Goal: Transaction & Acquisition: Purchase product/service

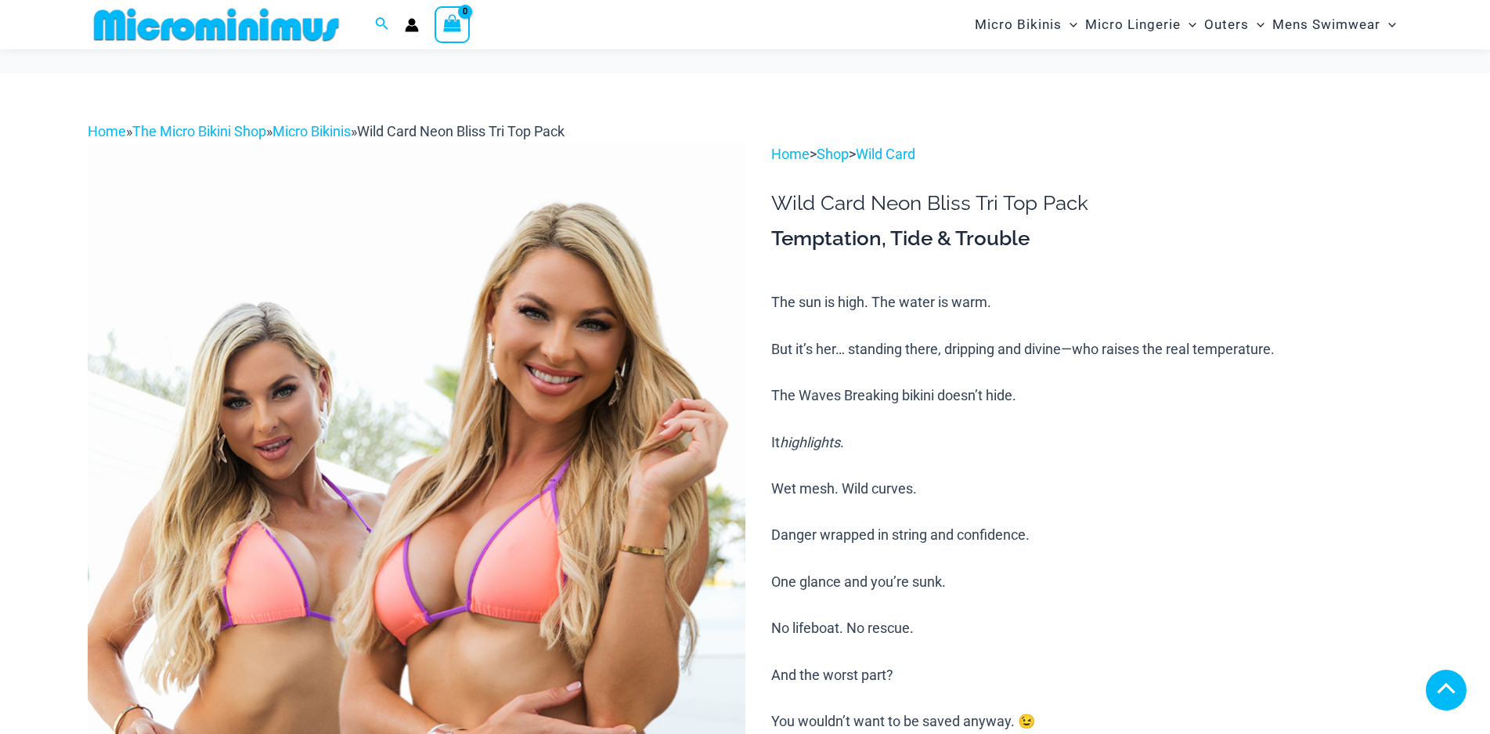
scroll to position [2819, 0]
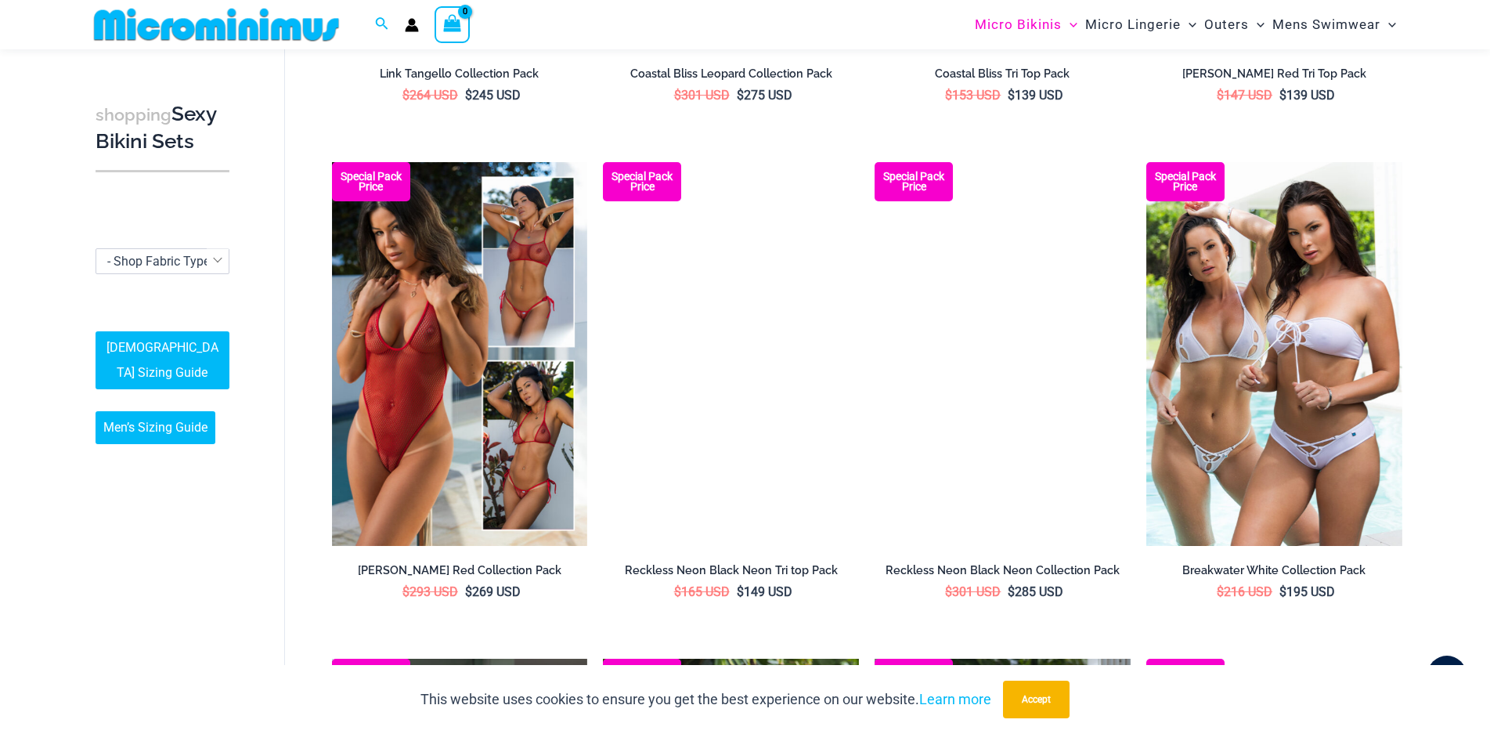
scroll to position [994, 0]
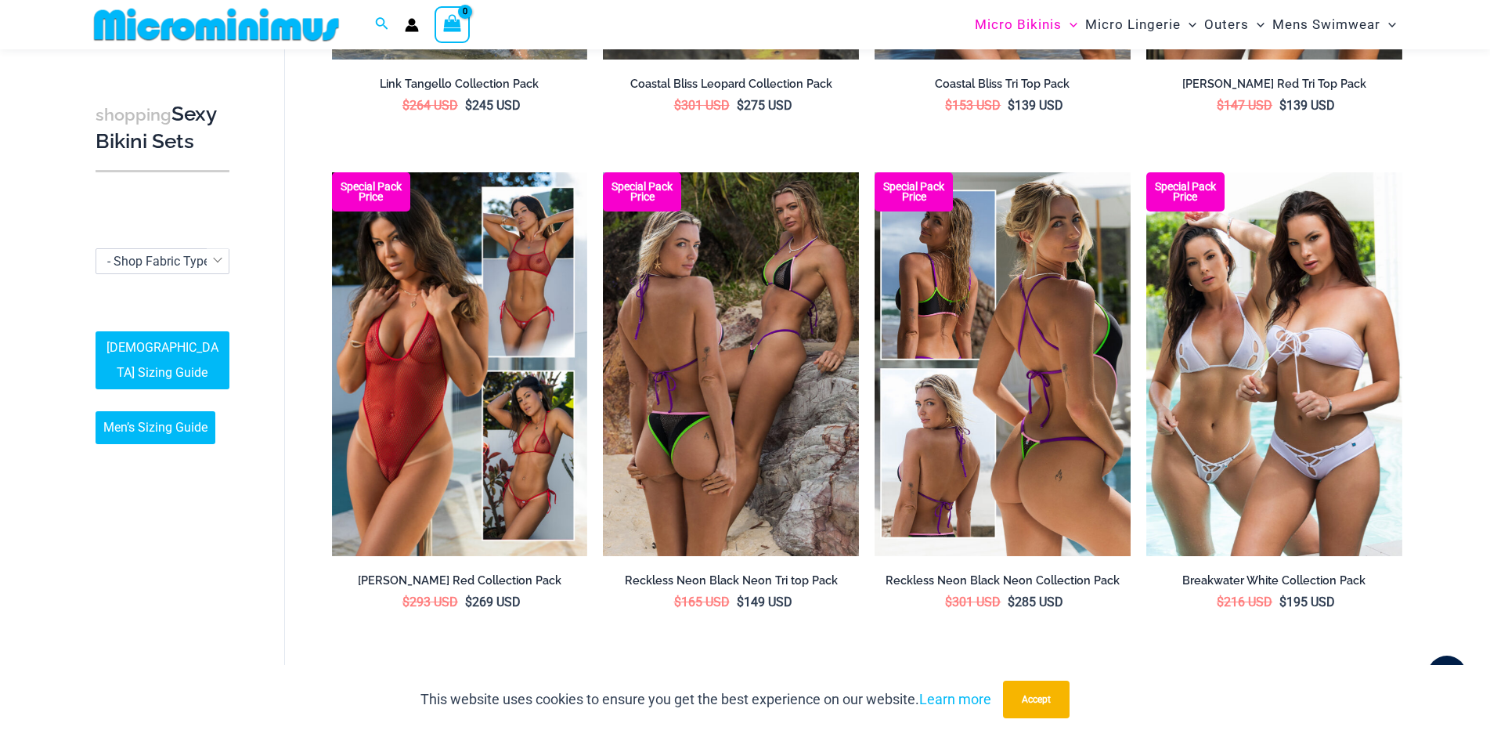
click at [923, 399] on img at bounding box center [1003, 364] width 256 height 384
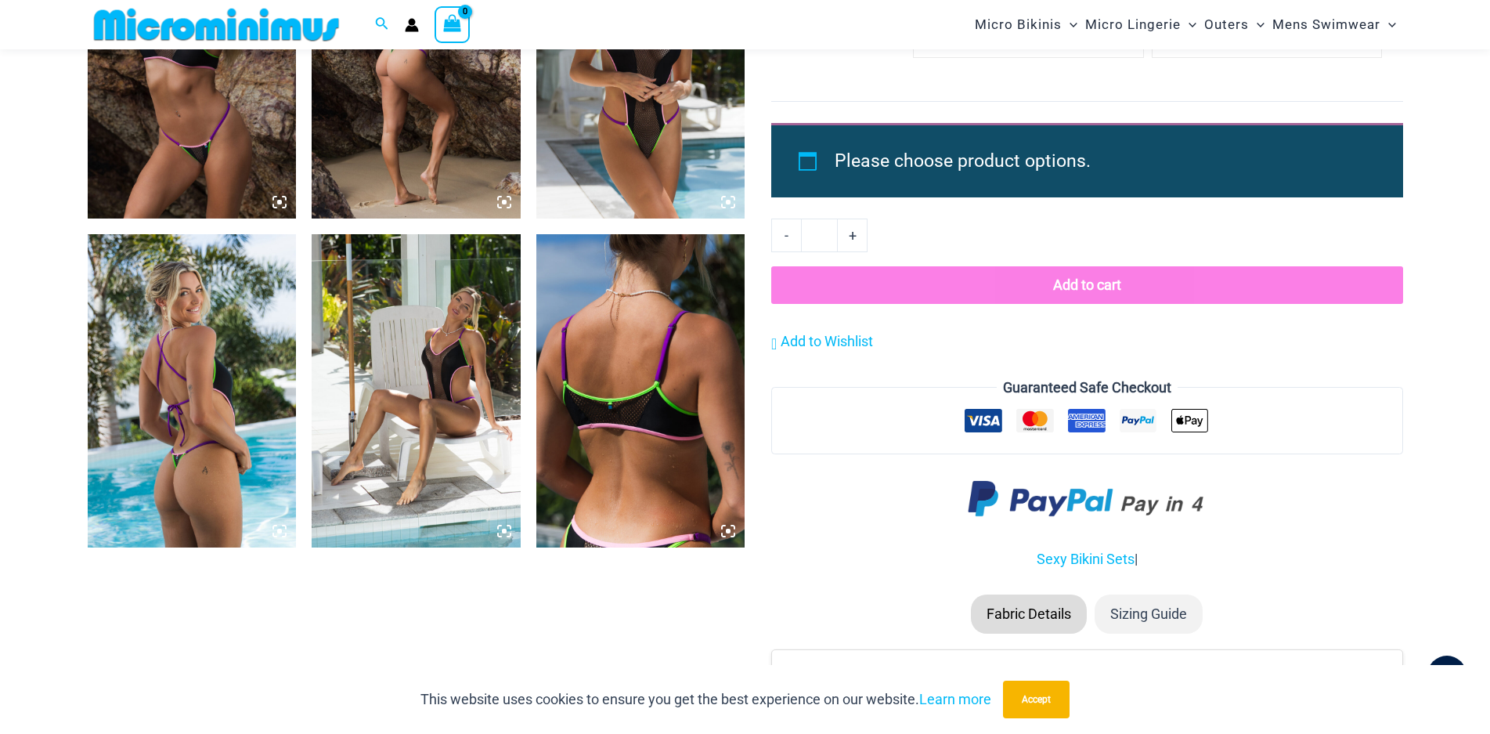
scroll to position [2244, 0]
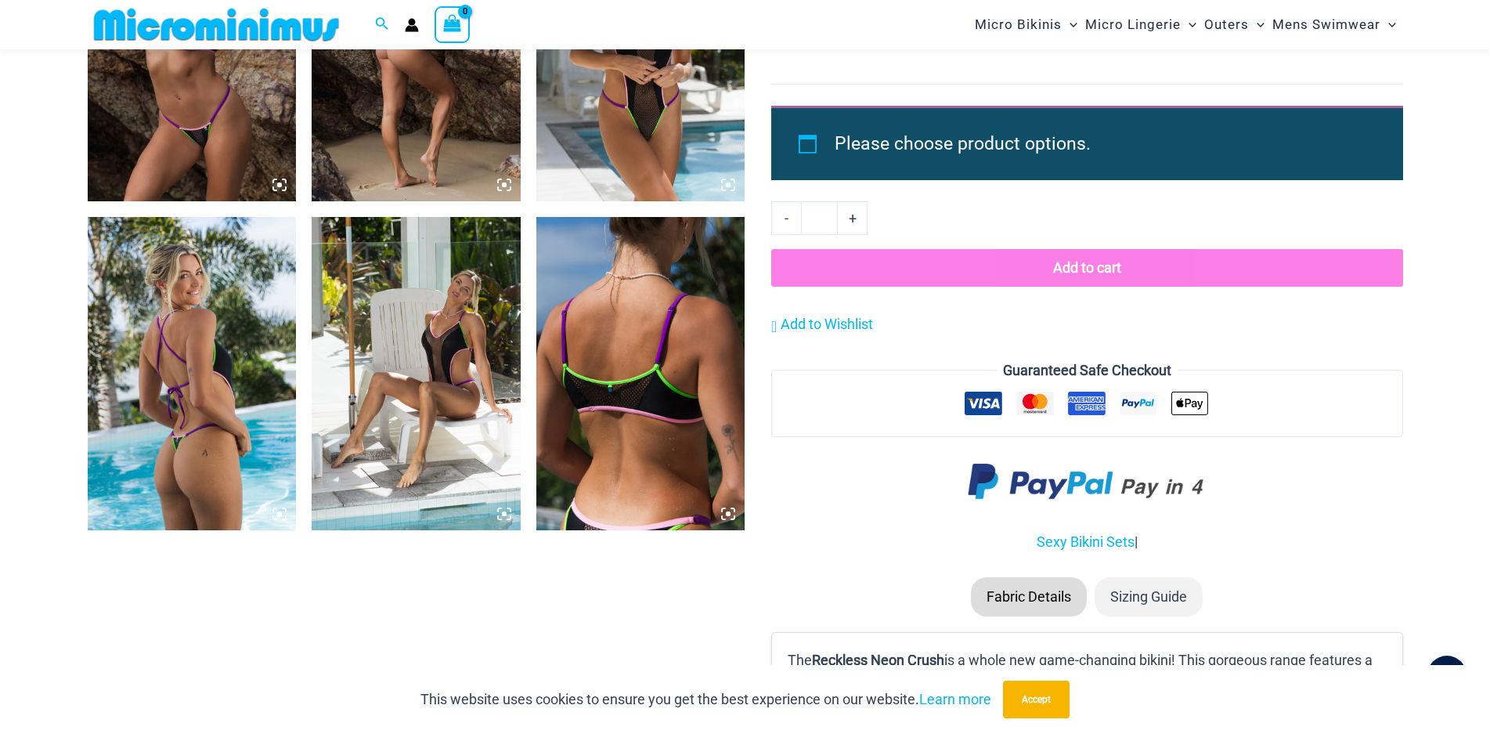
click at [211, 309] on img at bounding box center [192, 373] width 209 height 313
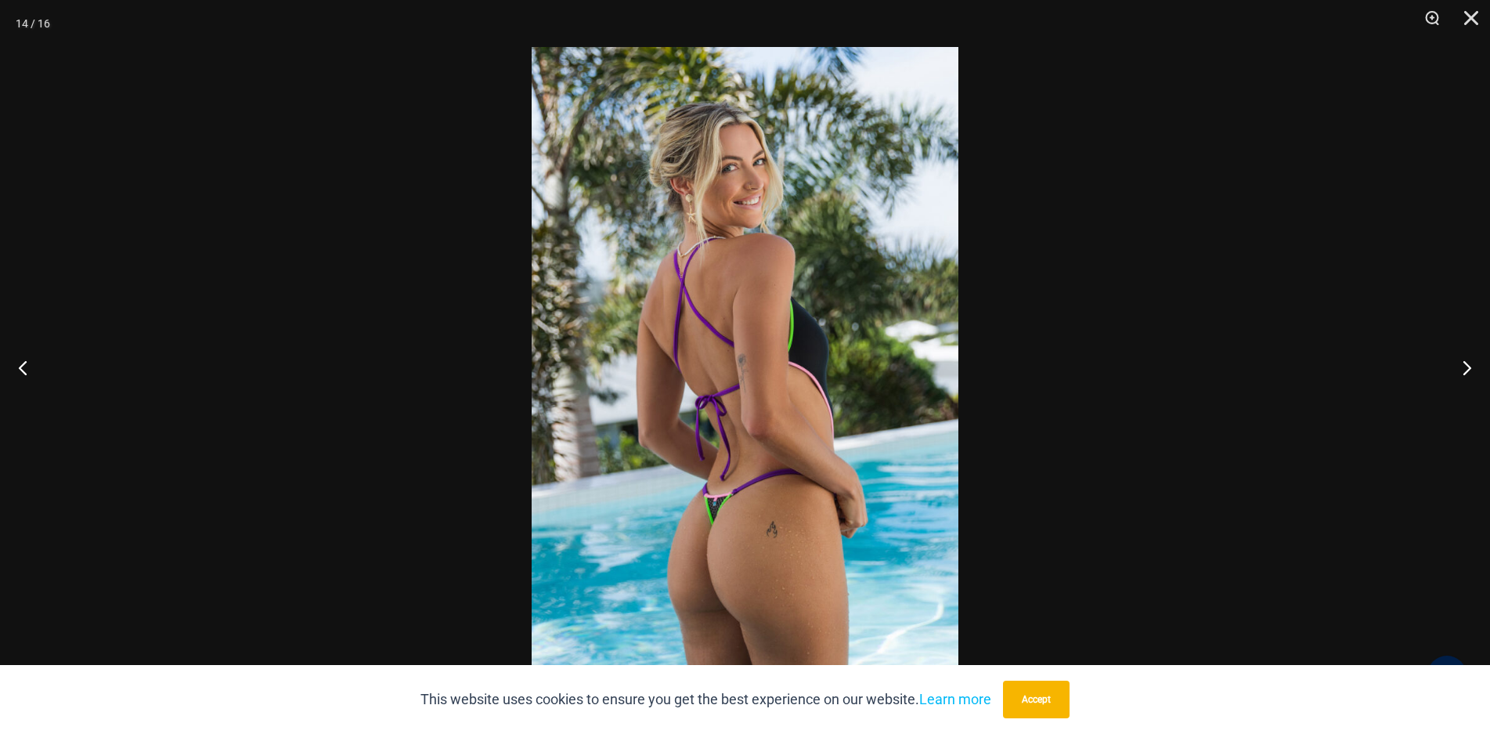
click at [683, 271] on img at bounding box center [745, 367] width 427 height 640
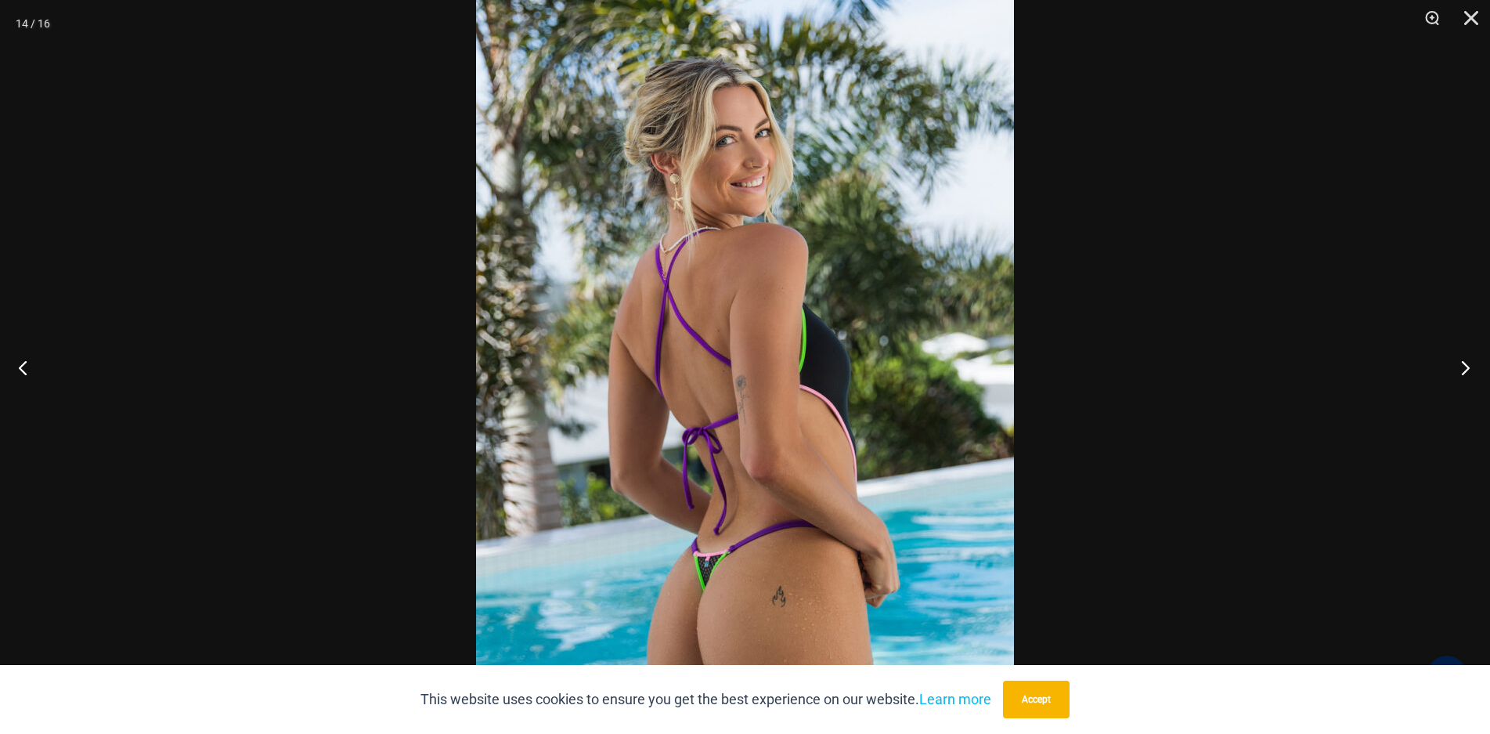
click at [1467, 359] on button "Next" at bounding box center [1461, 367] width 59 height 78
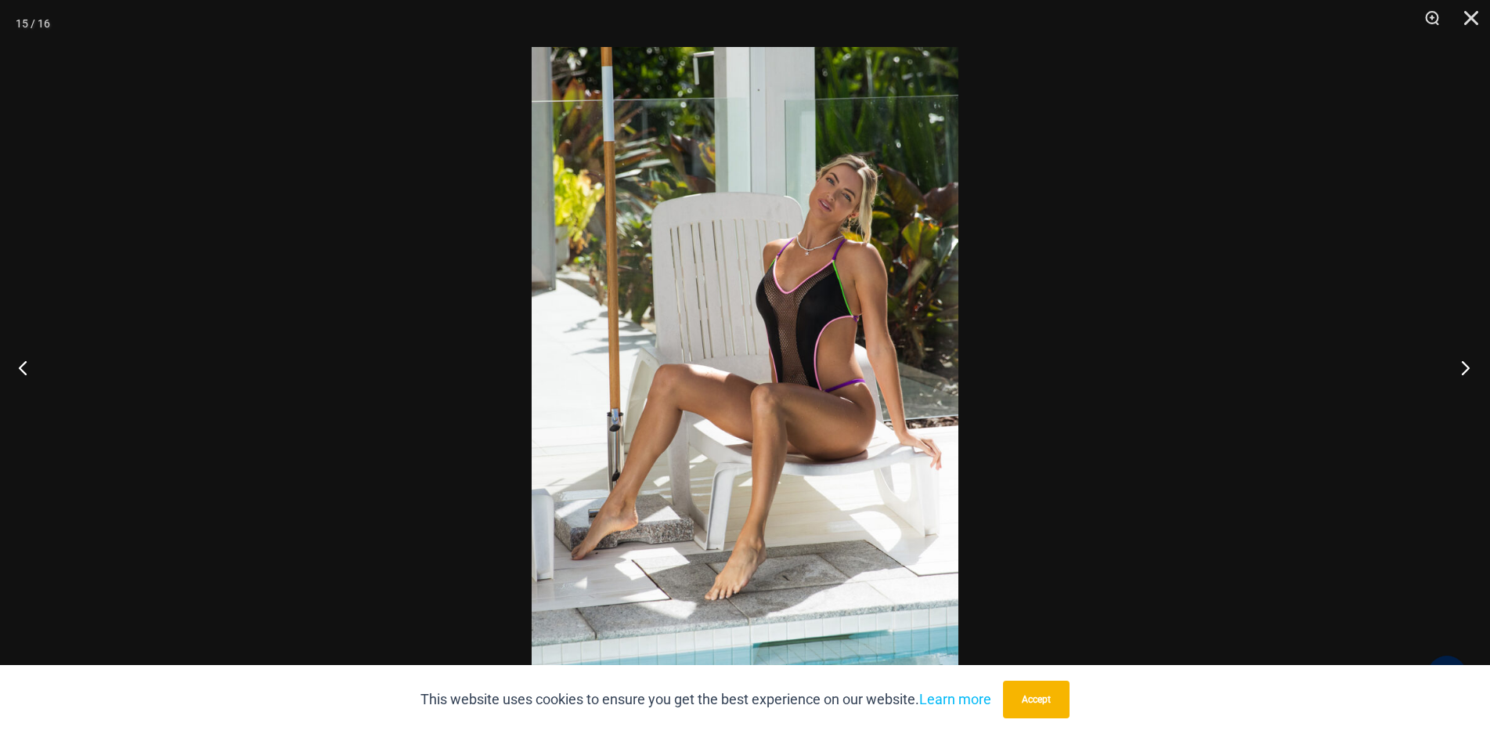
click at [1467, 359] on button "Next" at bounding box center [1461, 367] width 59 height 78
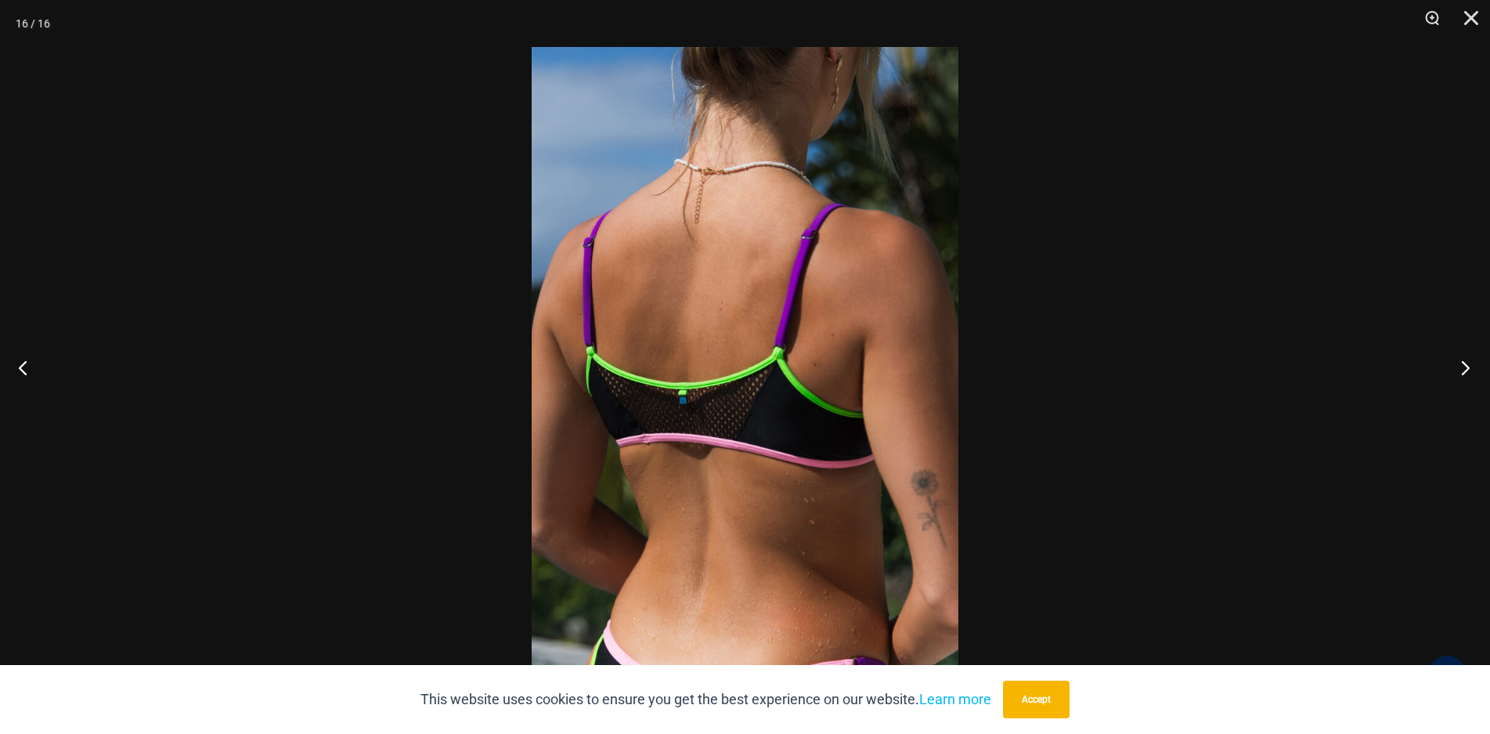
click at [1467, 359] on button "Next" at bounding box center [1461, 367] width 59 height 78
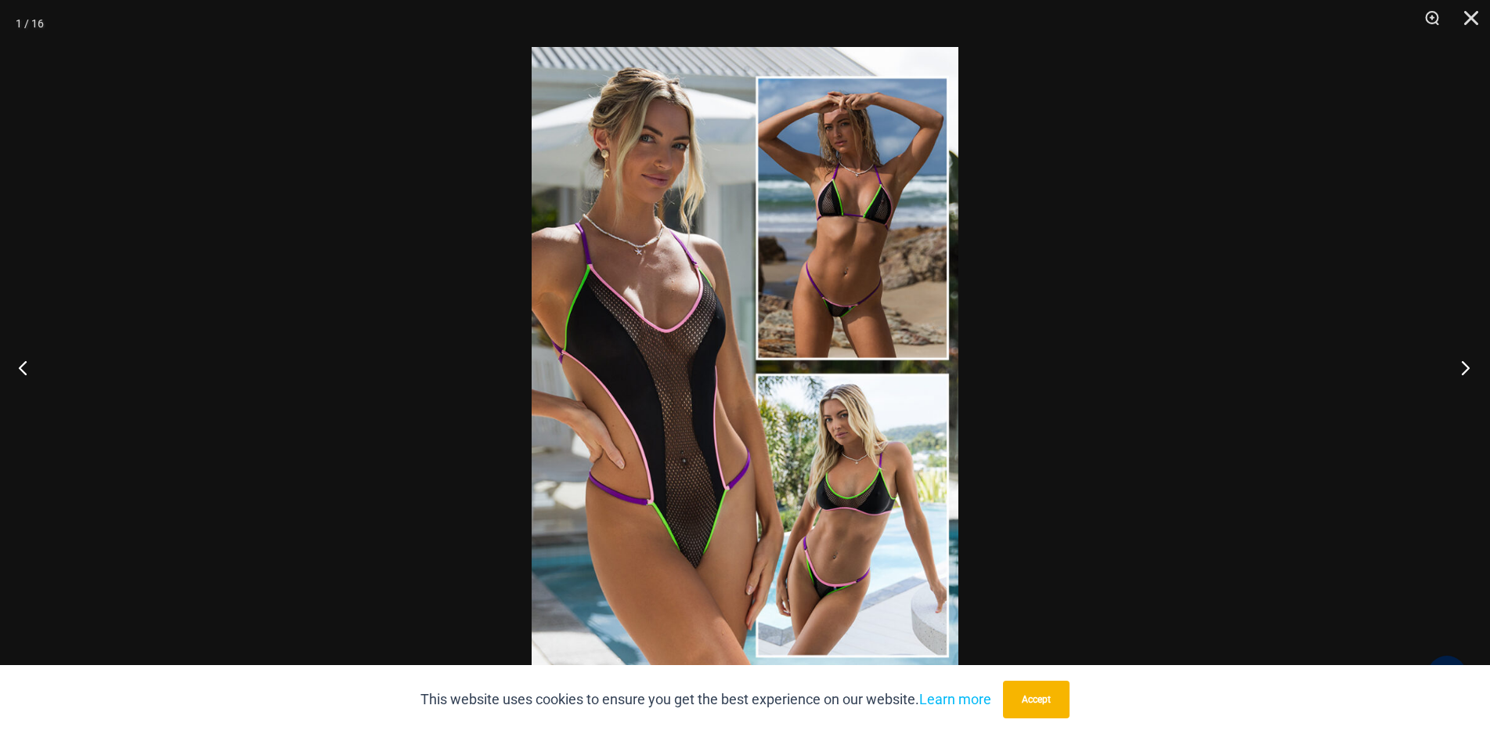
click at [1467, 359] on button "Next" at bounding box center [1461, 367] width 59 height 78
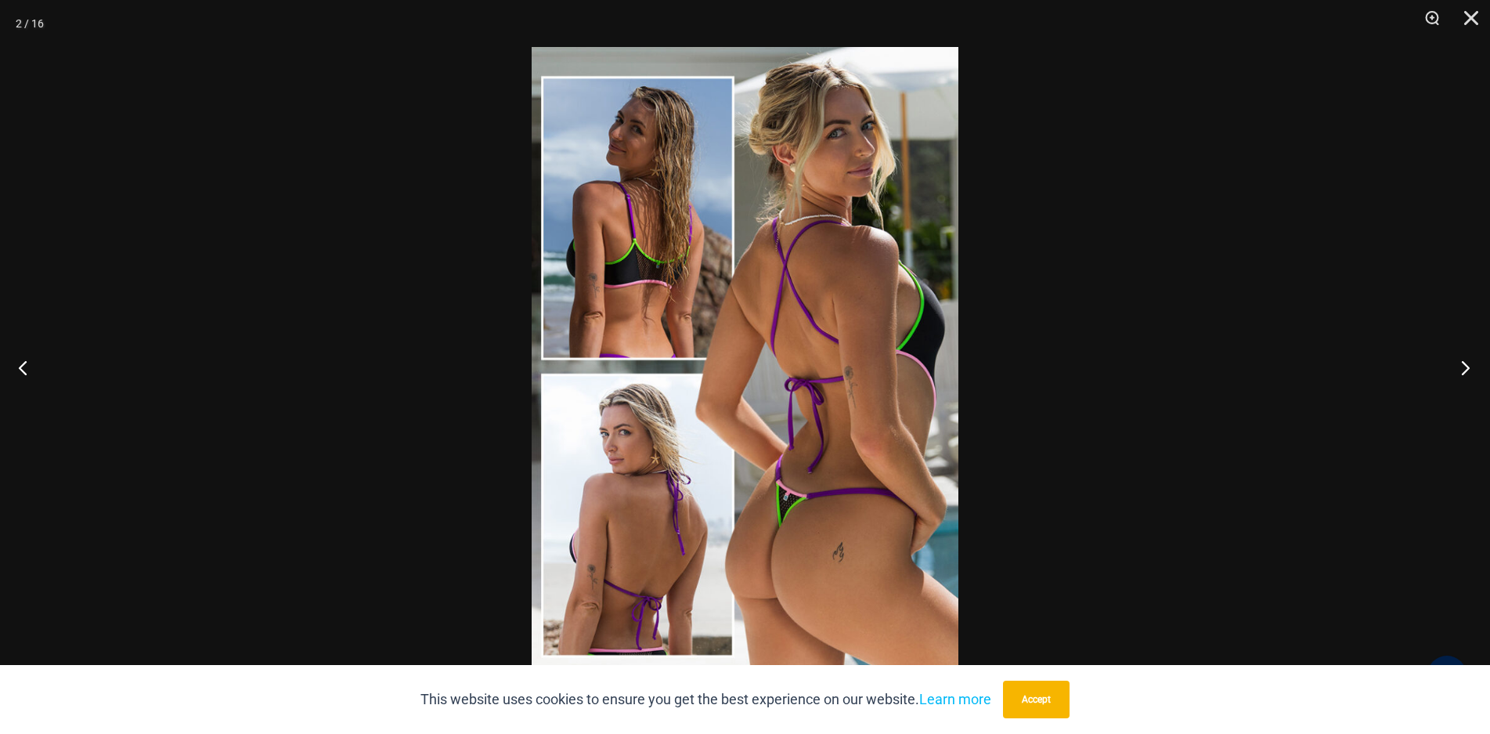
click at [1467, 359] on button "Next" at bounding box center [1461, 367] width 59 height 78
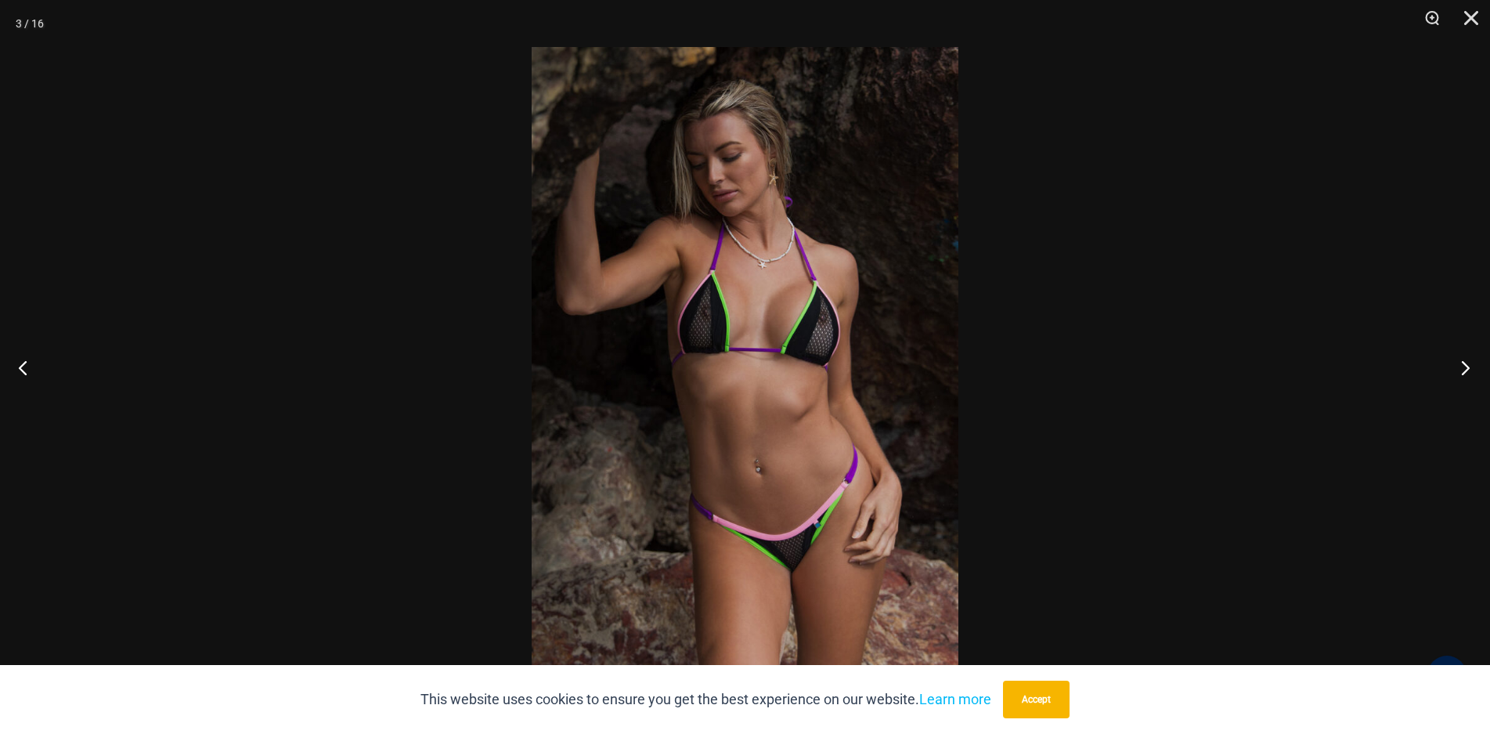
click at [1467, 359] on button "Next" at bounding box center [1461, 367] width 59 height 78
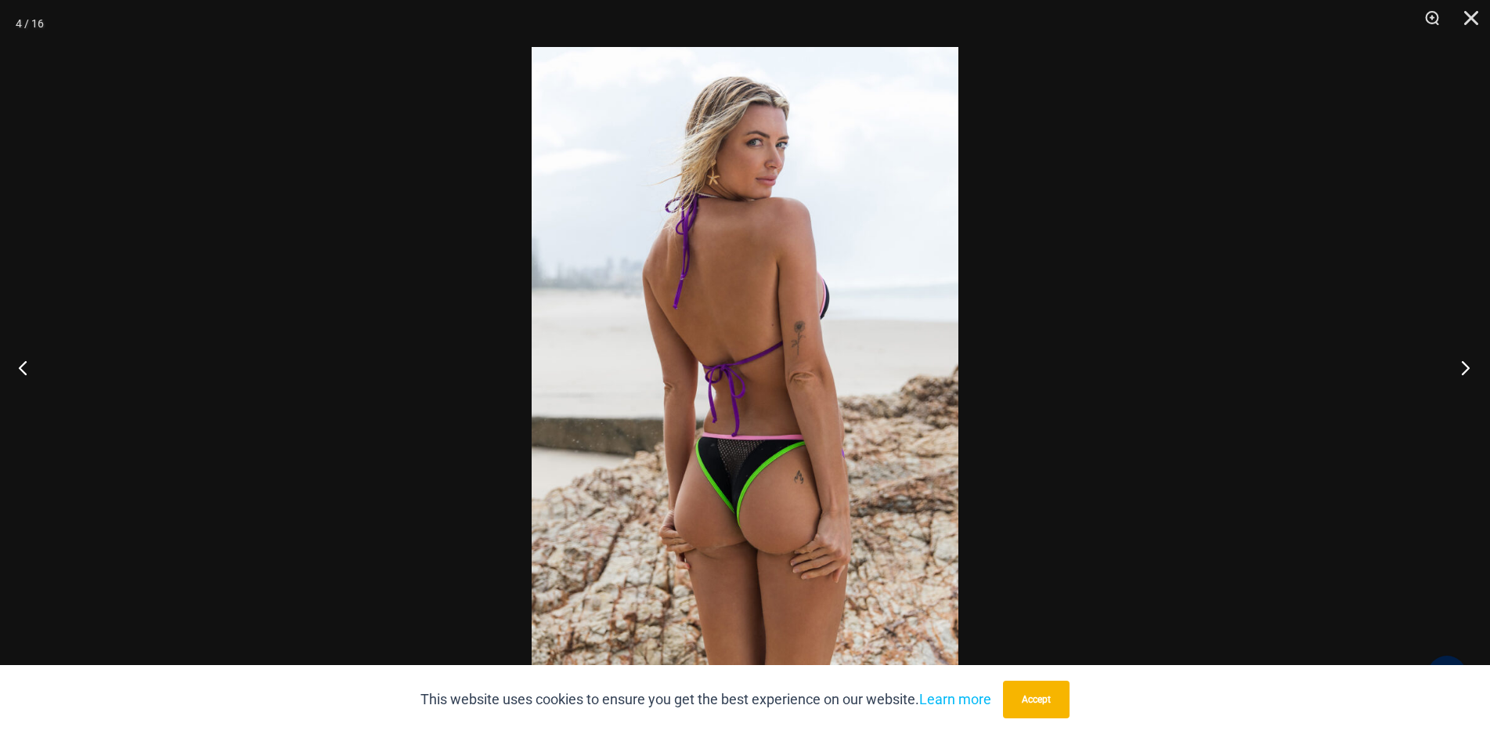
click at [1467, 359] on button "Next" at bounding box center [1461, 367] width 59 height 78
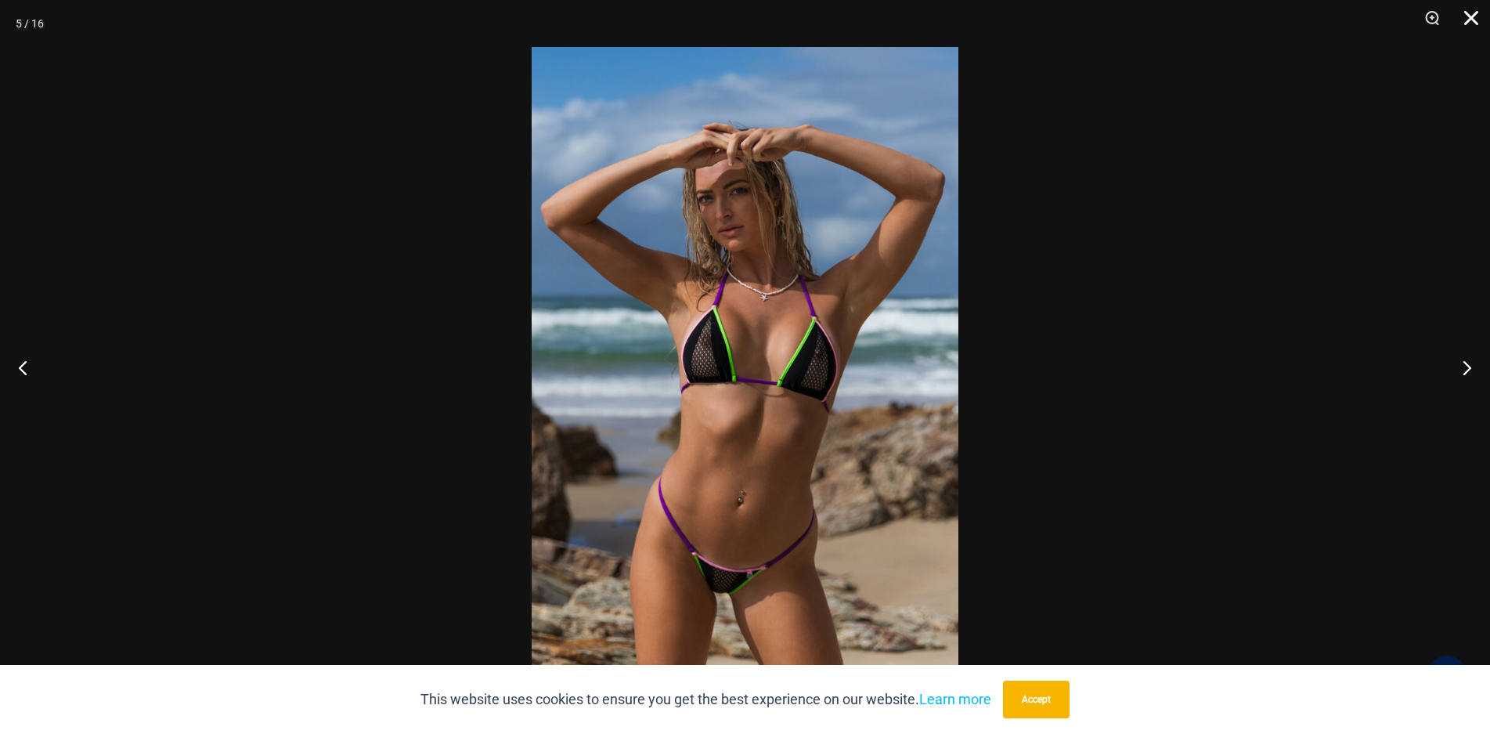
click at [1466, 18] on button "Close" at bounding box center [1466, 23] width 39 height 47
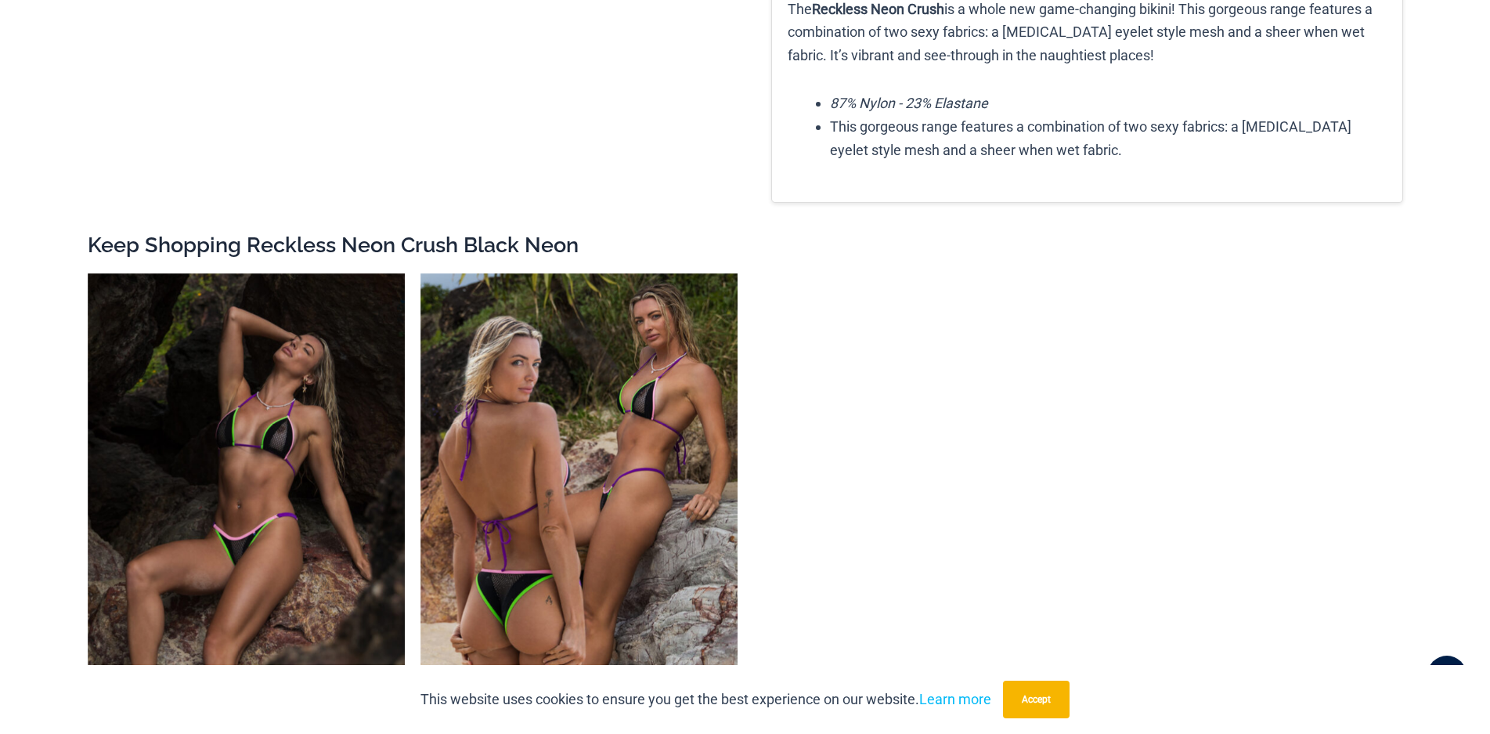
scroll to position [0, 0]
